Goal: Task Accomplishment & Management: Manage account settings

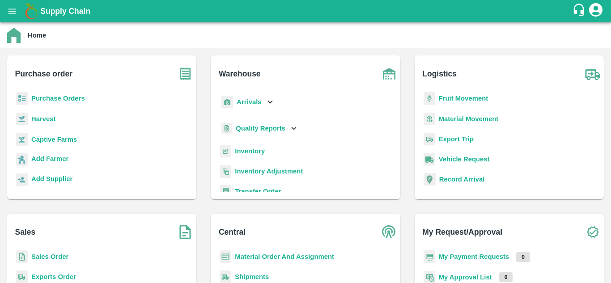
click at [45, 260] on b "Sales Order" at bounding box center [49, 256] width 37 height 7
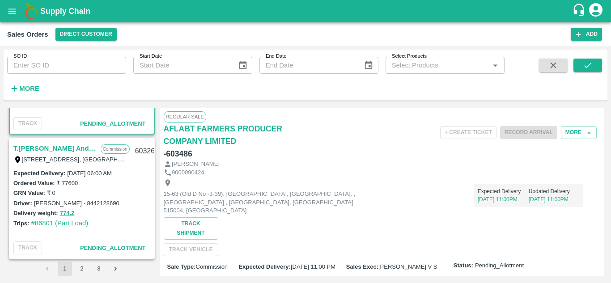
scroll to position [96, 0]
click at [56, 147] on link "T.[PERSON_NAME] And Sons" at bounding box center [54, 148] width 83 height 12
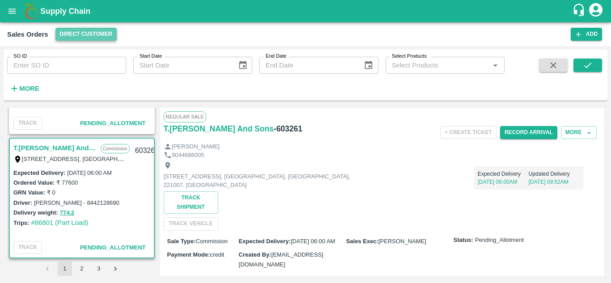
click at [92, 32] on button "Direct Customer" at bounding box center [85, 34] width 61 height 13
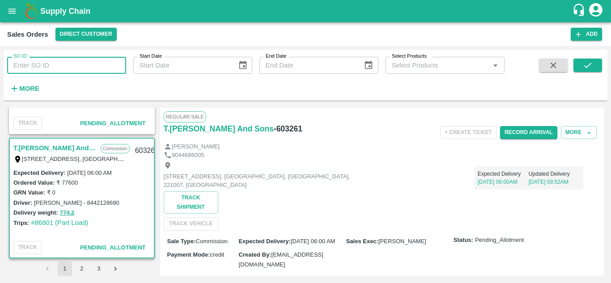
click at [96, 59] on input "SO ID" at bounding box center [66, 65] width 119 height 17
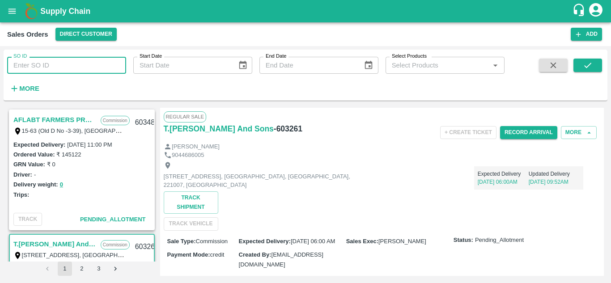
click at [198, 88] on div "SO ID SO ID Start Date Start Date End Date End Date Select Products Select Prod…" at bounding box center [252, 73] width 504 height 46
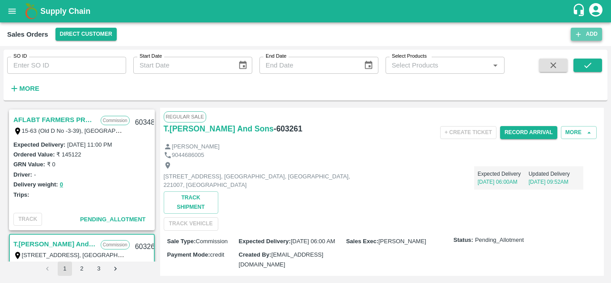
click at [584, 37] on button "Add" at bounding box center [585, 34] width 31 height 13
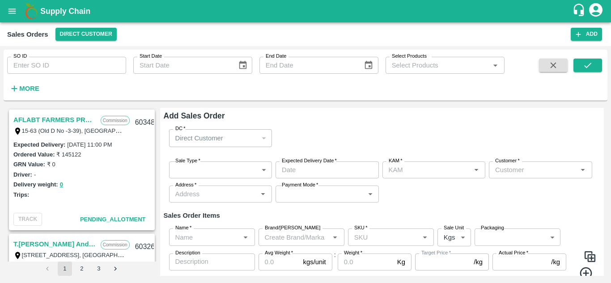
type input "[PERSON_NAME]"
click at [261, 135] on div "Direct Customer" at bounding box center [220, 137] width 103 height 17
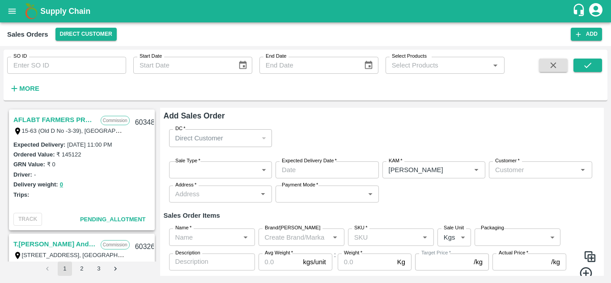
click at [261, 135] on div "Direct Customer" at bounding box center [220, 137] width 103 height 17
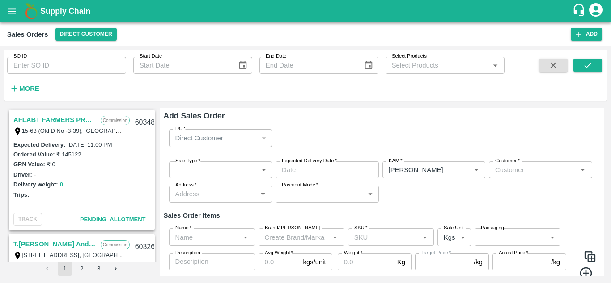
click at [50, 122] on link "AFLABT FARMERS PRODUCER COMPANY LIMITED" at bounding box center [54, 120] width 83 height 12
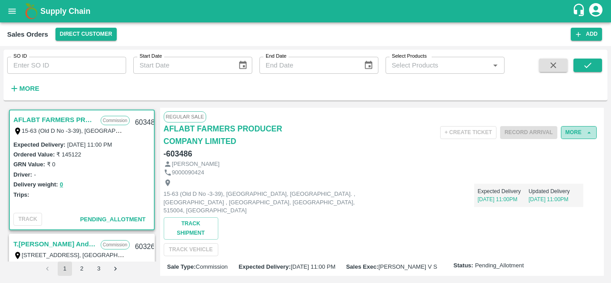
click at [578, 135] on button "More" at bounding box center [578, 132] width 36 height 13
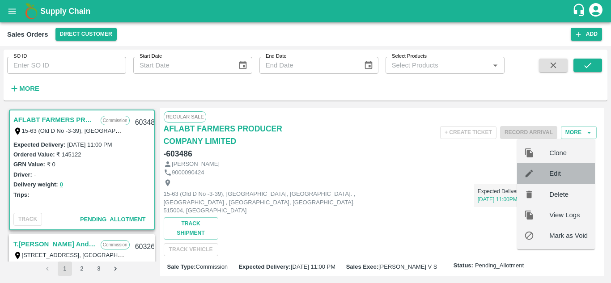
click at [560, 170] on span "Edit" at bounding box center [568, 173] width 38 height 10
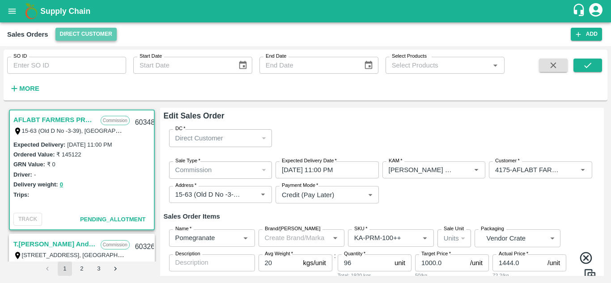
click at [105, 35] on button "Direct Customer" at bounding box center [85, 34] width 61 height 13
click at [14, 7] on icon "open drawer" at bounding box center [12, 11] width 10 height 10
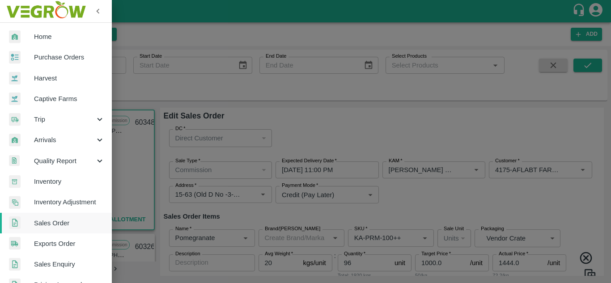
click at [44, 42] on span "Home" at bounding box center [69, 37] width 71 height 10
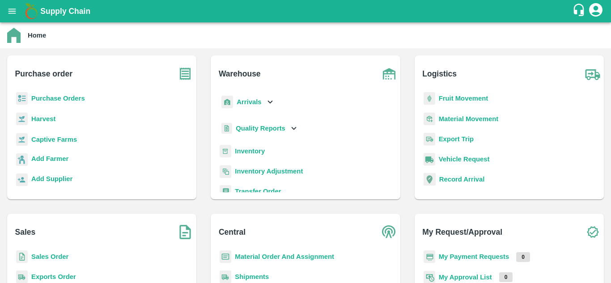
click at [55, 253] on p "Sales Order" at bounding box center [49, 257] width 37 height 10
click at [54, 258] on b "Sales Order" at bounding box center [49, 256] width 37 height 7
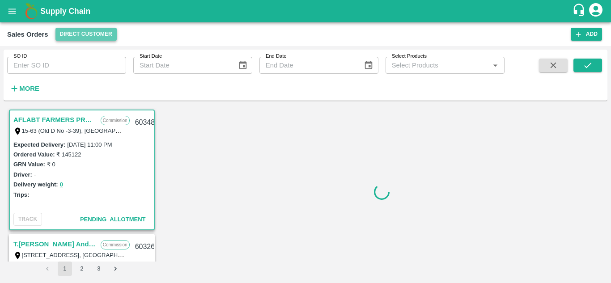
click at [103, 36] on button "Direct Customer" at bounding box center [85, 34] width 61 height 13
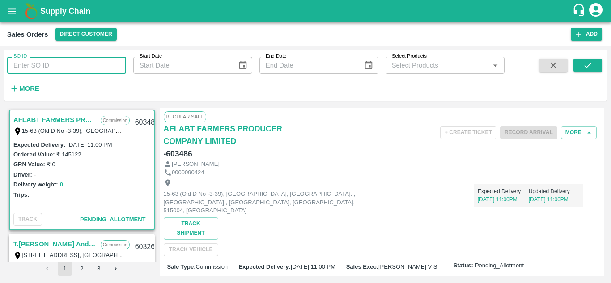
click at [95, 69] on input "SO ID" at bounding box center [66, 65] width 119 height 17
click at [236, 89] on div "SO ID SO ID Start Date Start Date End Date End Date Select Products Select Prod…" at bounding box center [252, 73] width 504 height 46
